Goal: Find specific page/section: Find specific page/section

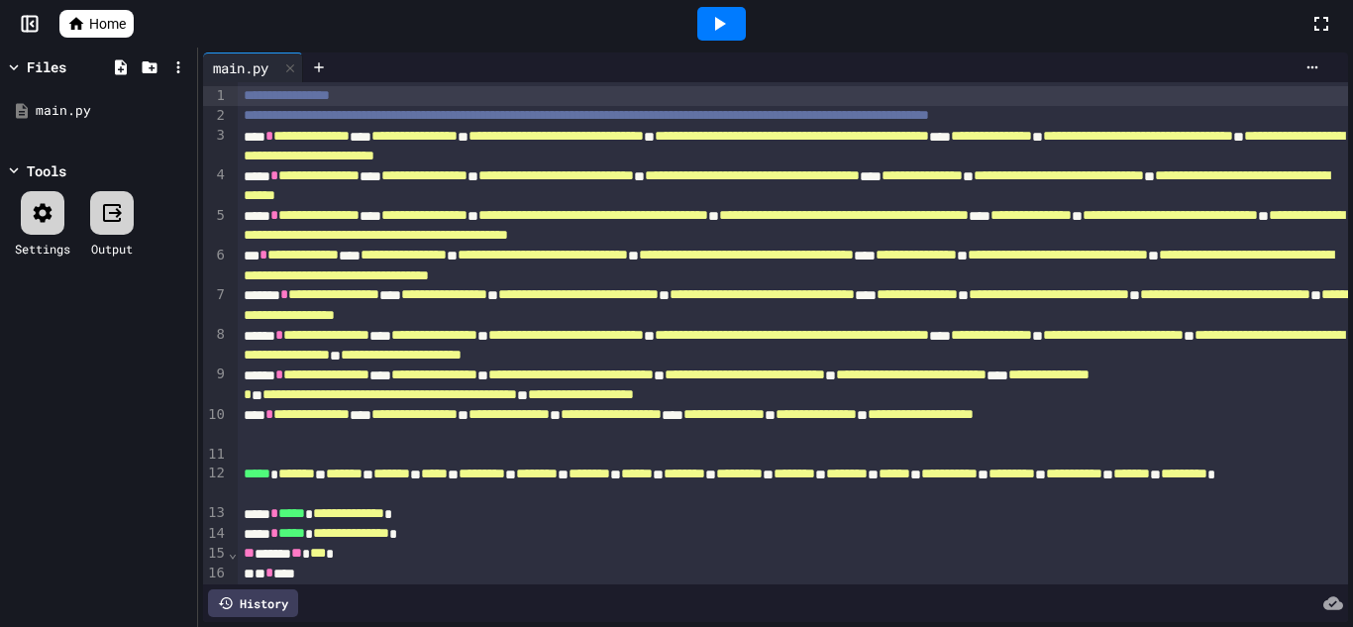
click at [89, 30] on span "Home" at bounding box center [107, 24] width 37 height 20
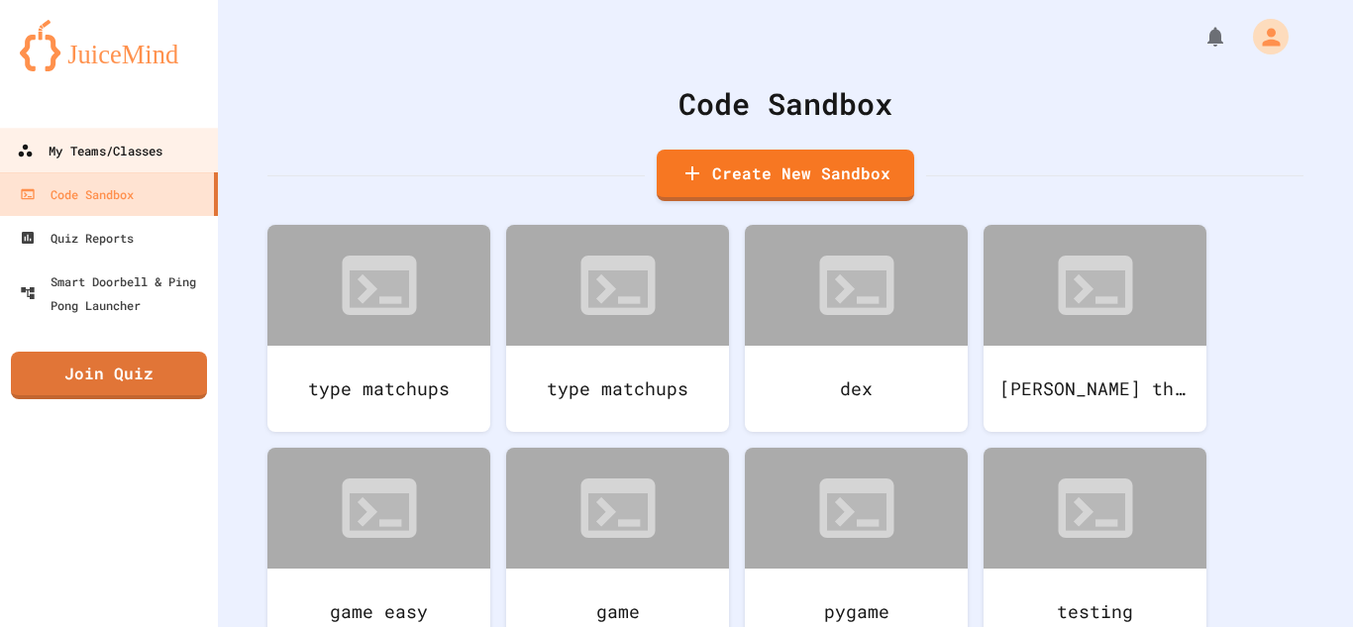
click at [179, 159] on link "My Teams/Classes" at bounding box center [109, 150] width 225 height 45
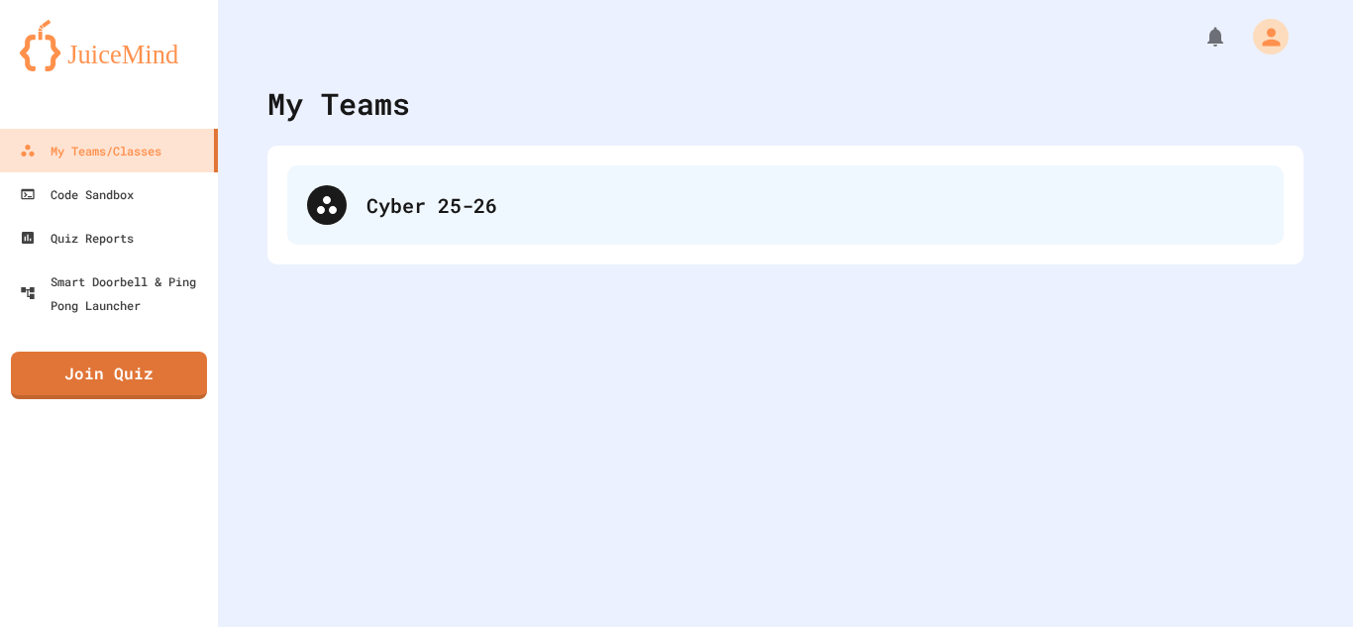
click at [428, 172] on div "Cyber 25-26" at bounding box center [785, 204] width 997 height 79
